Goal: Information Seeking & Learning: Learn about a topic

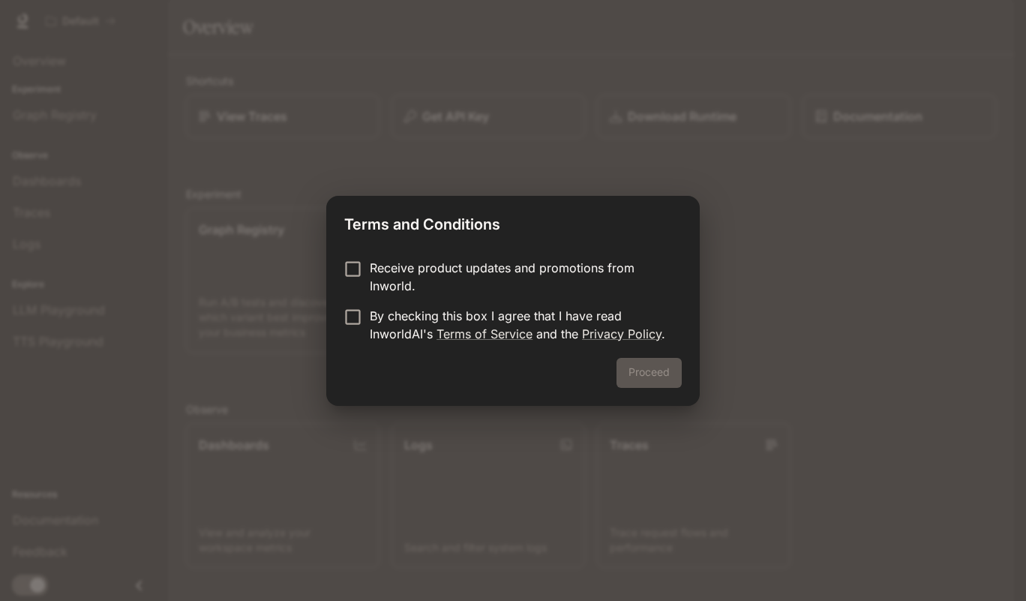
click at [664, 378] on div "Proceed" at bounding box center [512, 382] width 373 height 48
click at [646, 364] on button "Proceed" at bounding box center [648, 373] width 65 height 30
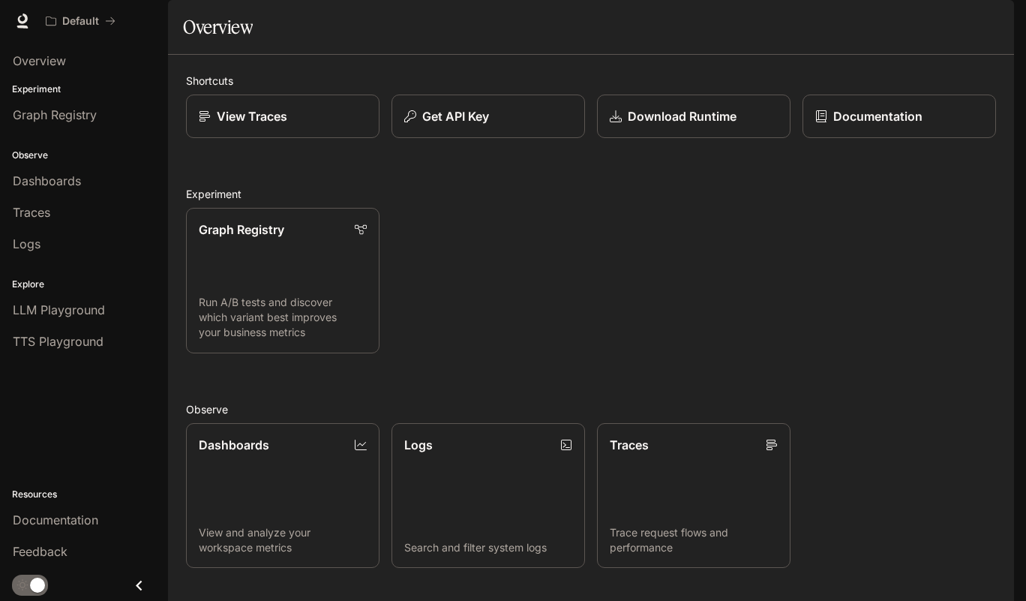
click at [79, 520] on span "Documentation" at bounding box center [55, 520] width 85 height 18
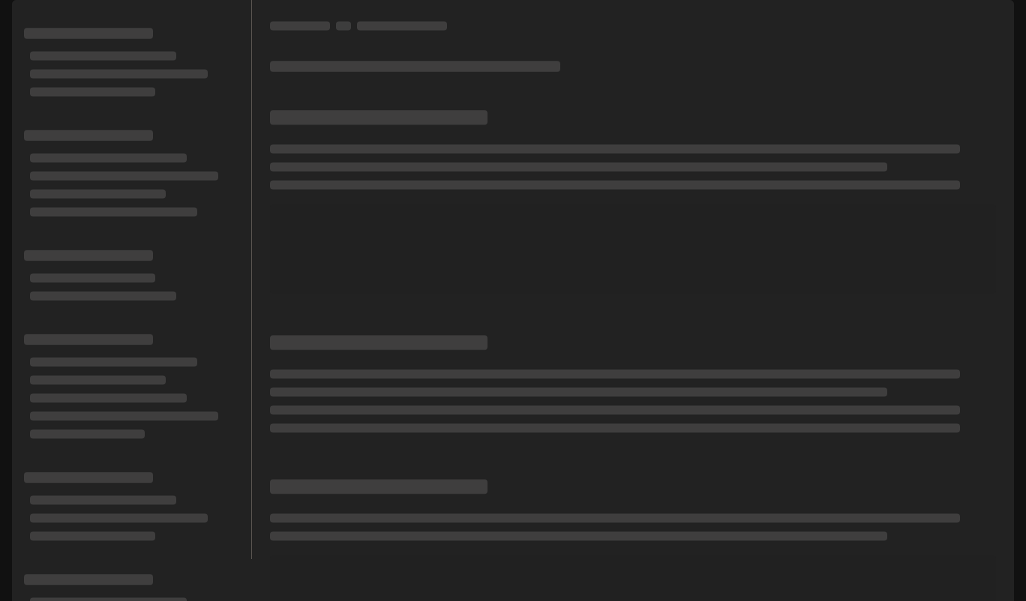
click at [97, 19] on p "Default" at bounding box center [80, 21] width 37 height 13
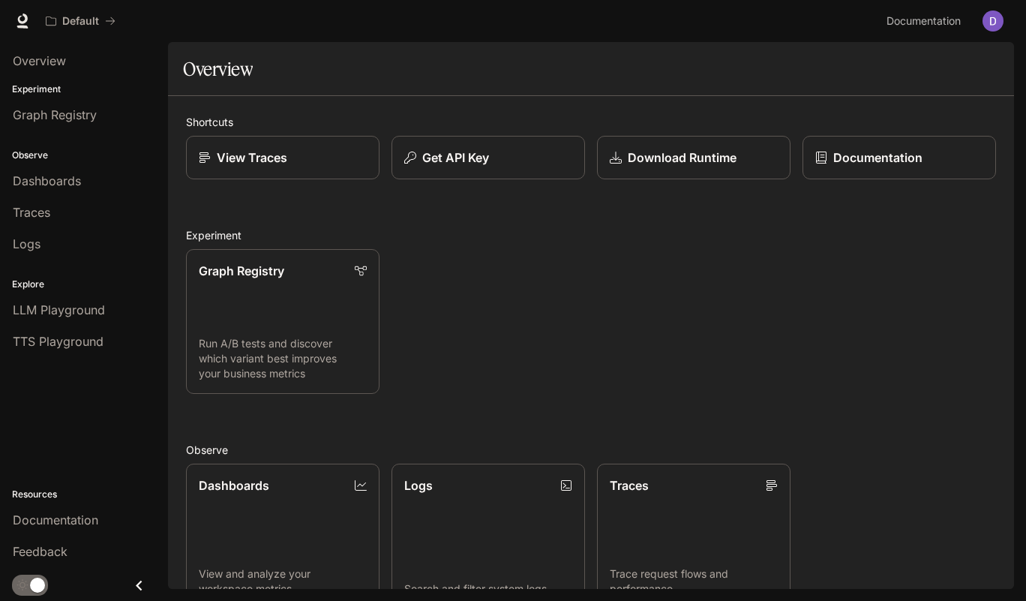
click at [841, 168] on link "Documentation" at bounding box center [898, 157] width 193 height 43
